Goal: Information Seeking & Learning: Learn about a topic

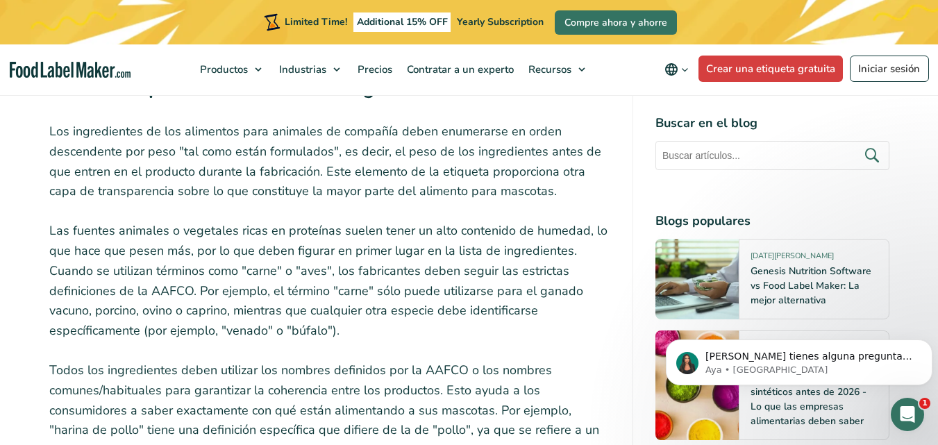
scroll to position [3818, 0]
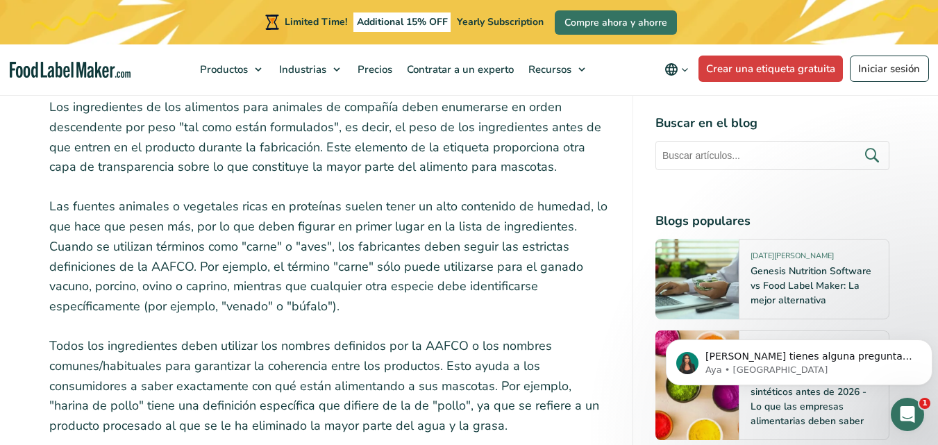
click at [321, 150] on p "Los ingredientes de los alimentos para animales de compañía deben enumerarse en…" at bounding box center [329, 137] width 561 height 80
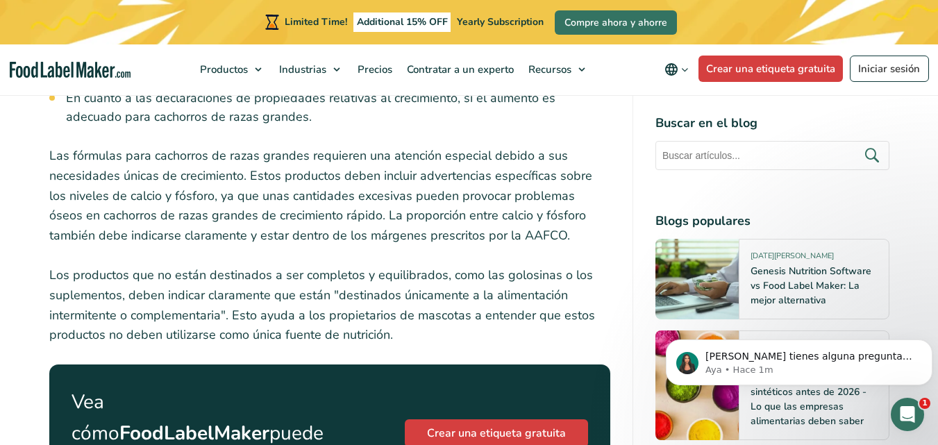
scroll to position [5484, 0]
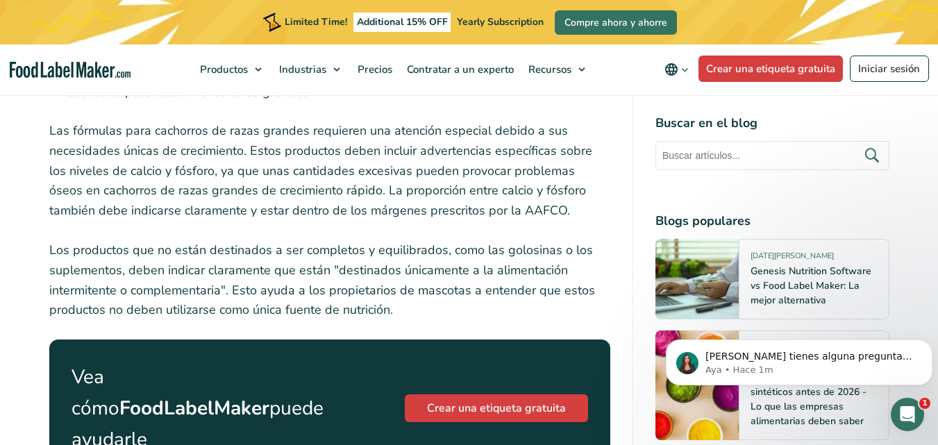
click at [242, 156] on p "Las fórmulas para cachorros de razas grandes requieren una atención especial de…" at bounding box center [329, 171] width 561 height 100
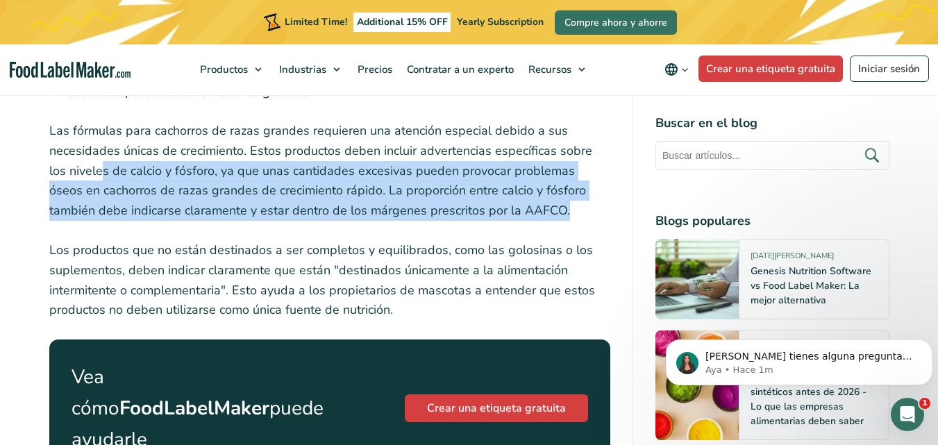
drag, startPoint x: 85, startPoint y: 180, endPoint x: 578, endPoint y: 220, distance: 495.1
click at [578, 220] on p "Las fórmulas para cachorros de razas grandes requieren una atención especial de…" at bounding box center [329, 171] width 561 height 100
click at [422, 211] on p "Las fórmulas para cachorros de razas grandes requieren una atención especial de…" at bounding box center [329, 171] width 561 height 100
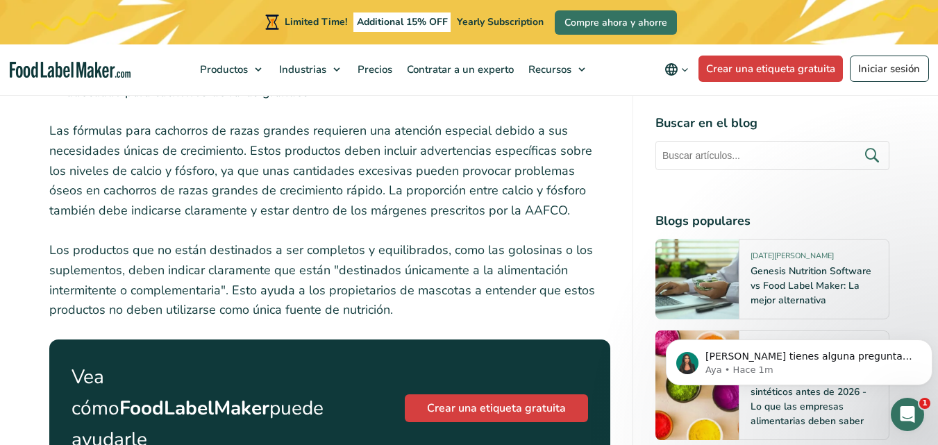
click at [90, 255] on p "Los productos que no están destinados a ser completos y equilibrados, como las …" at bounding box center [329, 280] width 561 height 80
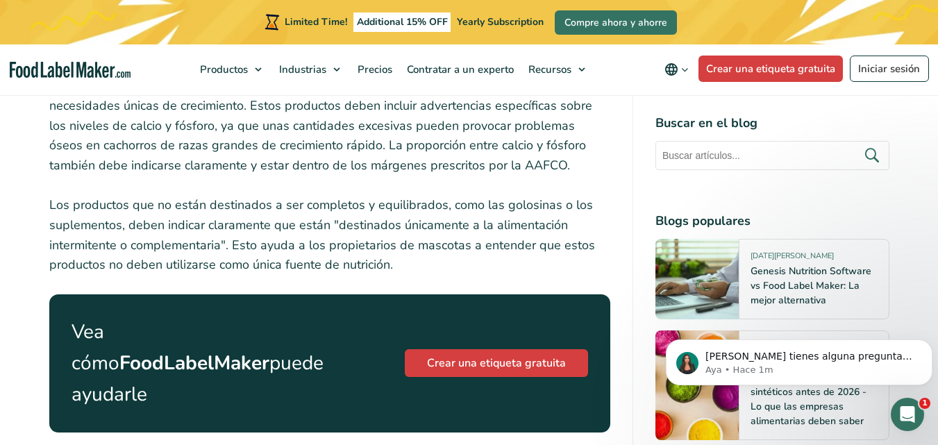
scroll to position [5553, 0]
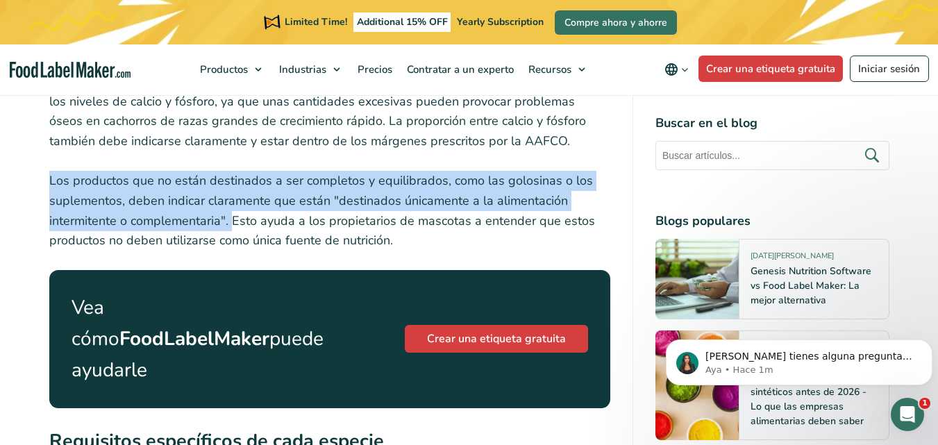
drag, startPoint x: 51, startPoint y: 192, endPoint x: 231, endPoint y: 226, distance: 183.5
click at [231, 226] on p "Los productos que no están destinados a ser completos y equilibrados, como las …" at bounding box center [329, 211] width 561 height 80
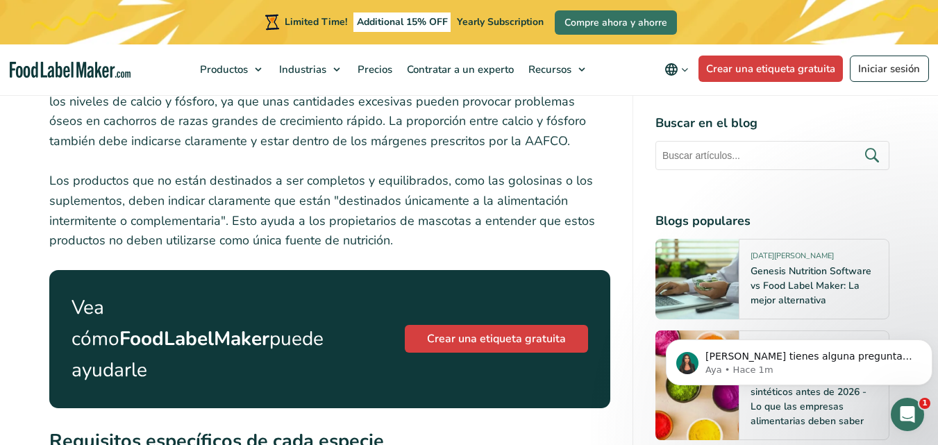
click at [257, 223] on p "Los productos que no están destinados a ser completos y equilibrados, como las …" at bounding box center [329, 211] width 561 height 80
click at [226, 240] on p "Los productos que no están destinados a ser completos y equilibrados, como las …" at bounding box center [329, 211] width 561 height 80
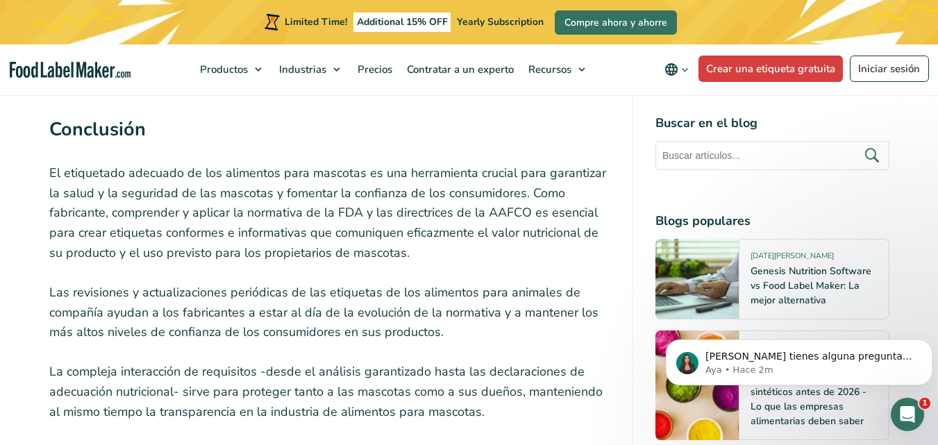
scroll to position [6803, 0]
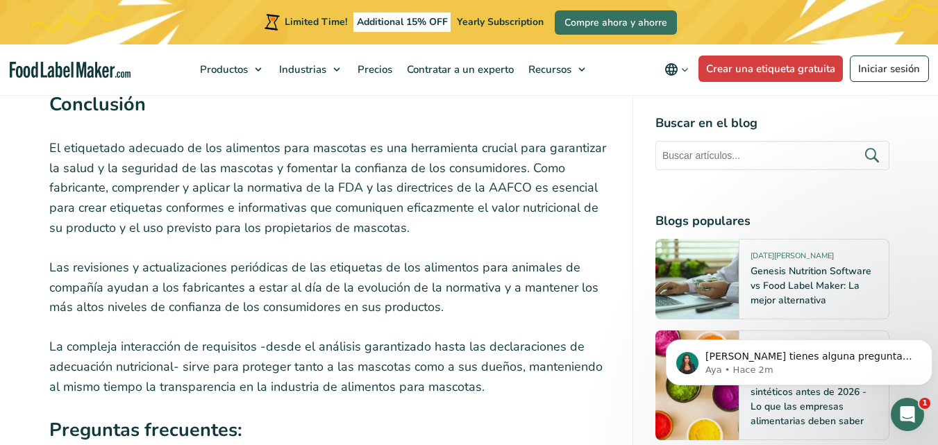
click at [396, 194] on p "El etiquetado adecuado de los alimentos para mascotas es una herramienta crucia…" at bounding box center [329, 188] width 561 height 100
drag, startPoint x: 392, startPoint y: 194, endPoint x: 528, endPoint y: 185, distance: 136.4
click at [528, 185] on p "El etiquetado adecuado de los alimentos para mascotas es una herramienta crucia…" at bounding box center [329, 188] width 561 height 100
copy p "directrices de la AAFCO"
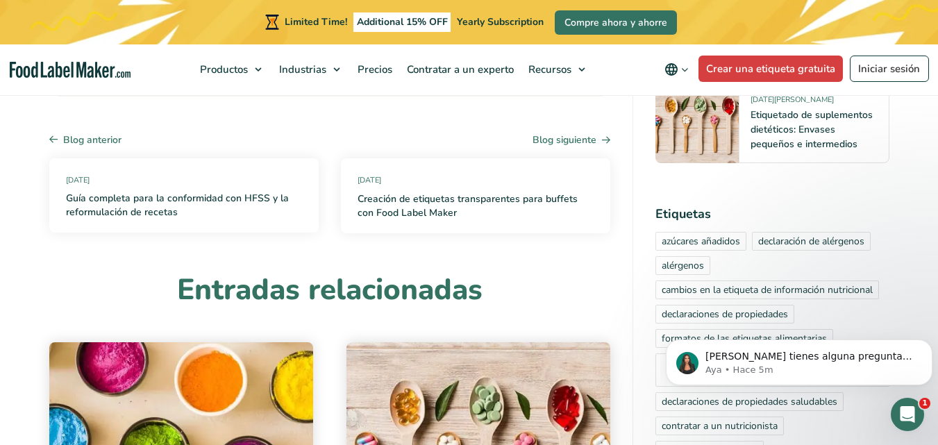
scroll to position [8955, 0]
